Goal: Task Accomplishment & Management: Use online tool/utility

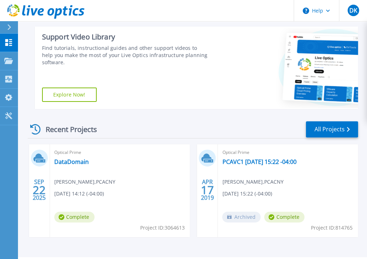
scroll to position [129, 0]
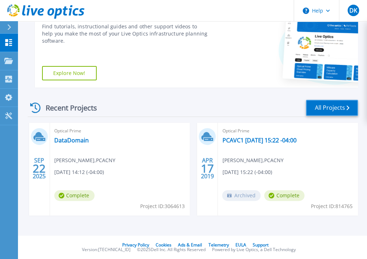
click at [325, 103] on link "All Projects" at bounding box center [332, 108] width 52 height 16
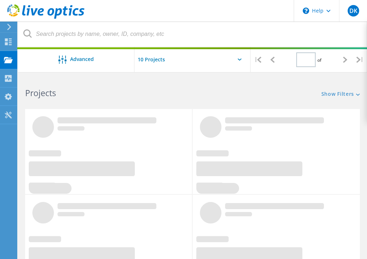
type input "1"
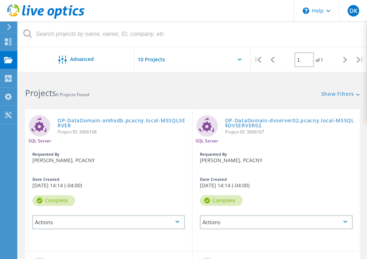
click at [8, 29] on use at bounding box center [9, 27] width 4 height 6
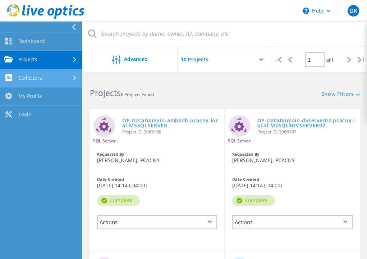
click at [21, 76] on link "Collectors" at bounding box center [41, 78] width 82 height 18
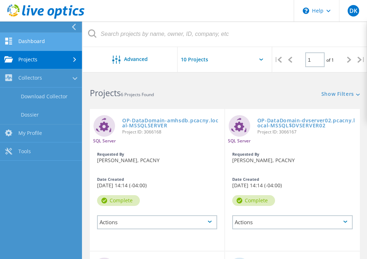
click at [36, 43] on link "Dashboard" at bounding box center [41, 42] width 82 height 18
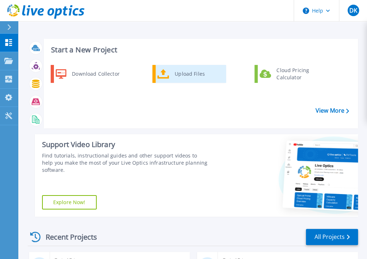
click at [179, 74] on div "Upload Files" at bounding box center [197, 74] width 53 height 14
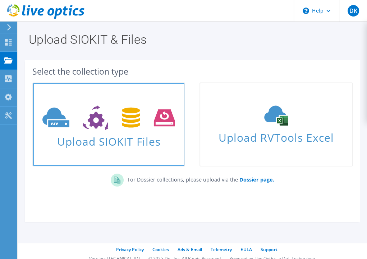
click at [124, 119] on use at bounding box center [108, 118] width 133 height 25
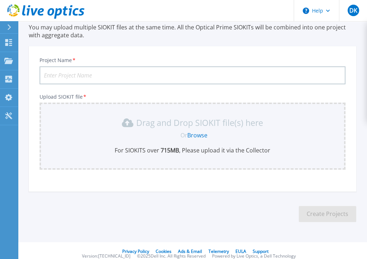
scroll to position [34, 0]
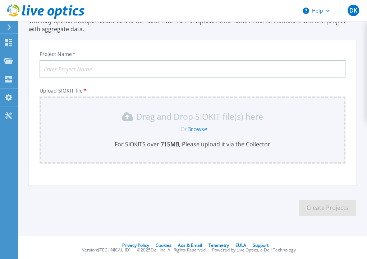
click at [186, 126] on span "Or" at bounding box center [183, 129] width 7 height 8
click at [190, 137] on div "Drag and Drop SIOKIT file(s) here Or Browse For SIOKITS over 715 MB , Please up…" at bounding box center [192, 129] width 297 height 37
click at [200, 130] on link "Browse" at bounding box center [197, 129] width 20 height 8
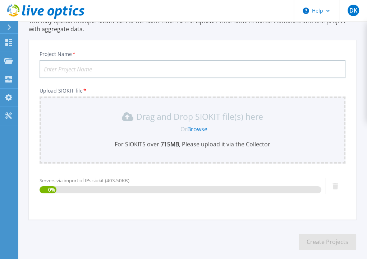
scroll to position [68, 0]
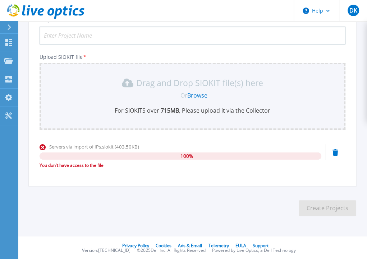
click at [43, 147] on icon at bounding box center [43, 147] width 6 height 6
click at [332, 151] on icon at bounding box center [335, 152] width 6 height 6
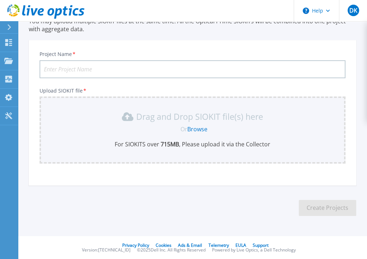
click at [113, 68] on input "Project Name *" at bounding box center [193, 69] width 306 height 18
type input "Import method from txt file"
click at [197, 127] on link "Browse" at bounding box center [197, 129] width 20 height 8
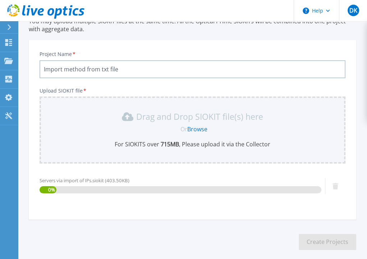
scroll to position [68, 0]
